Goal: Task Accomplishment & Management: Manage account settings

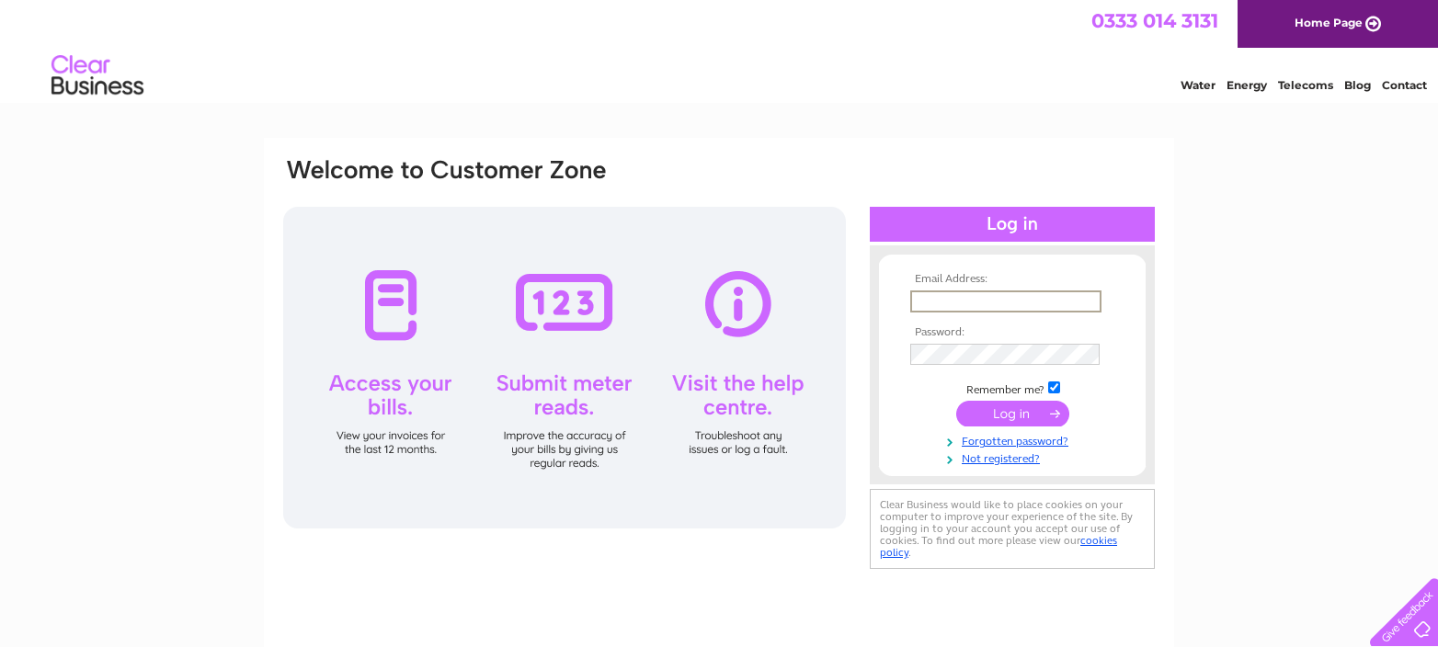
type input "gpendlebury@gmail.com"
click at [1008, 407] on input "submit" at bounding box center [1012, 412] width 113 height 26
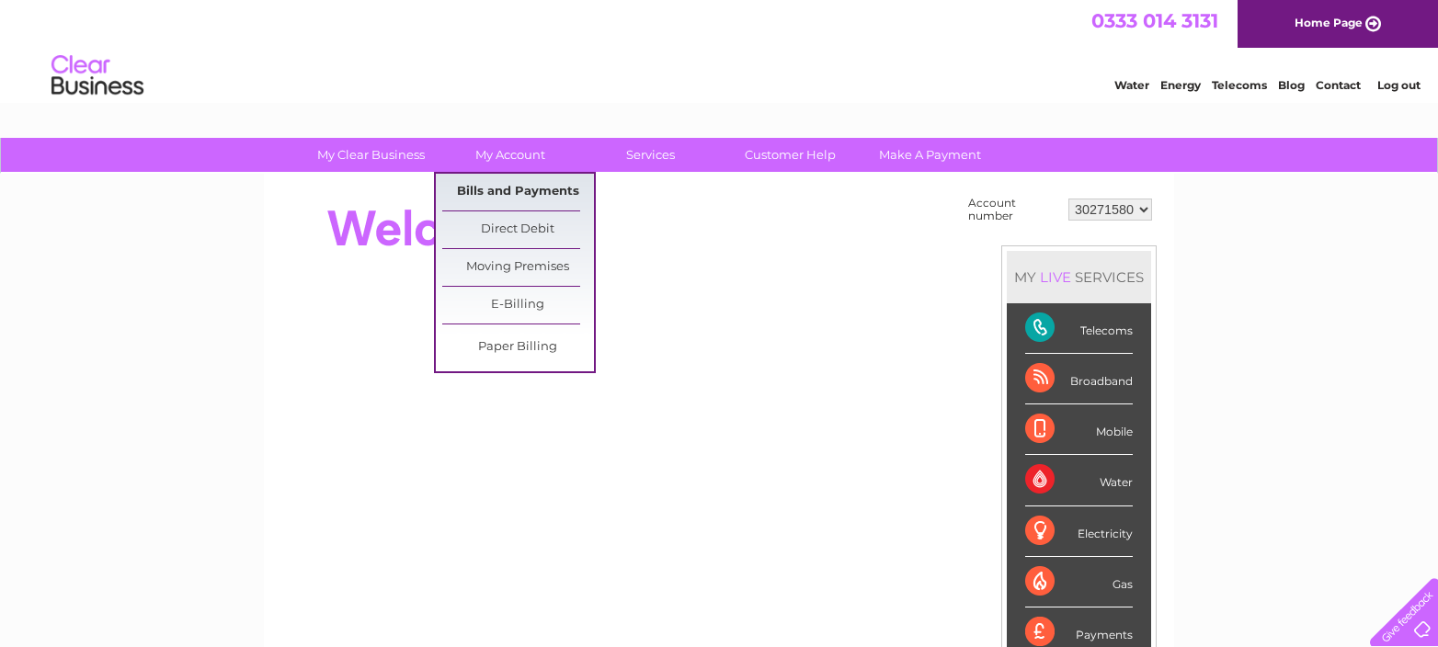
click at [520, 187] on link "Bills and Payments" at bounding box center [518, 192] width 152 height 37
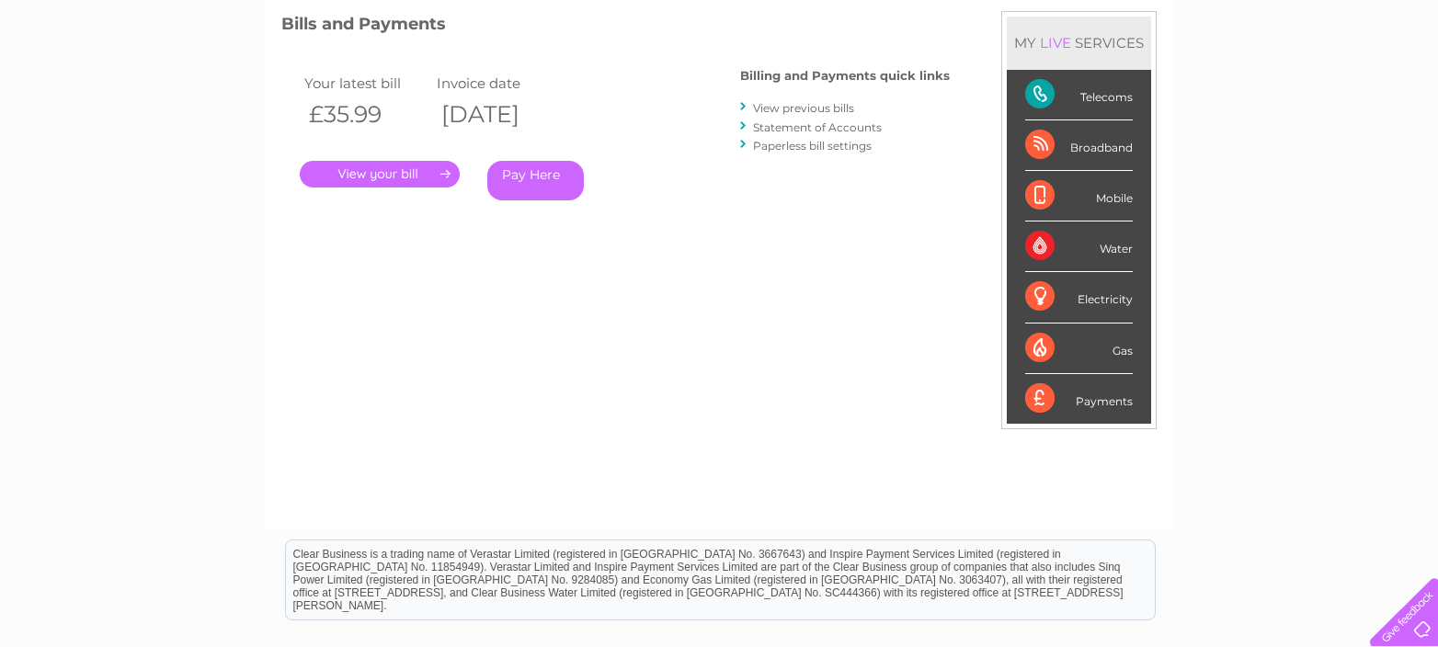
scroll to position [254, 0]
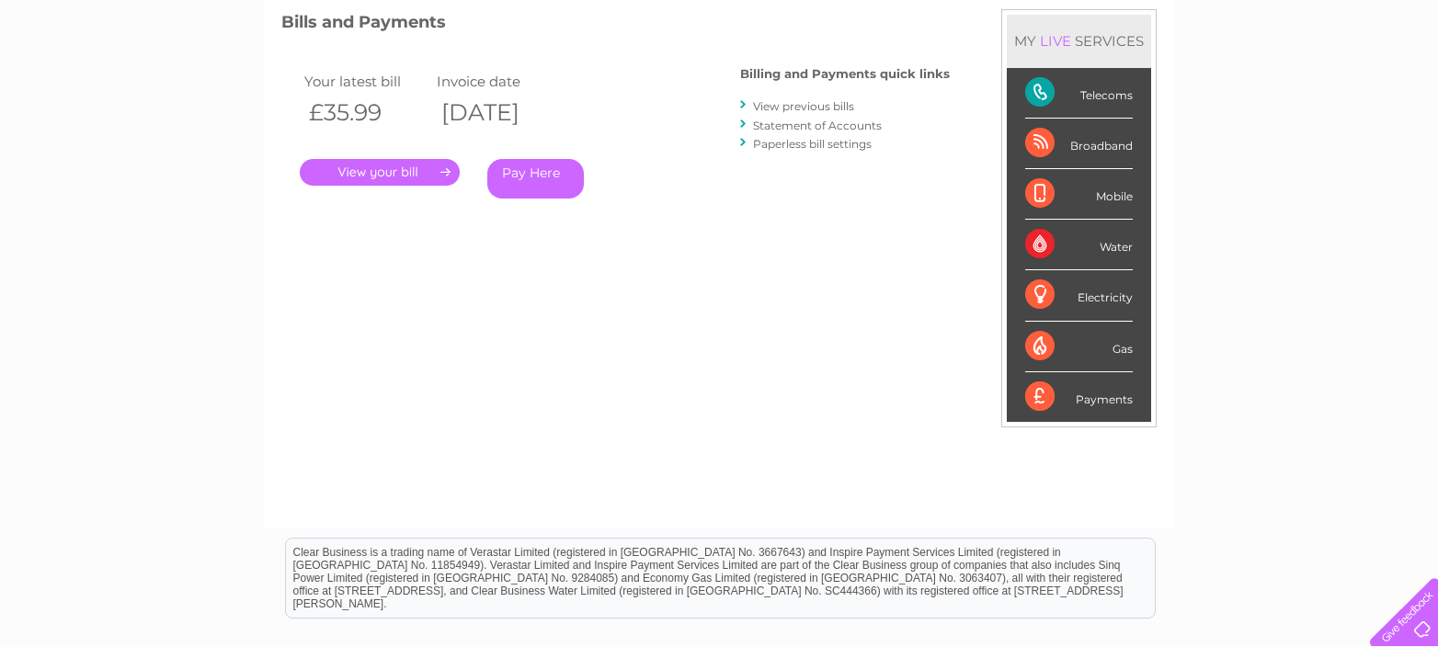
click at [1090, 148] on div "Broadband" at bounding box center [1079, 144] width 108 height 51
click at [1048, 146] on div "Broadband" at bounding box center [1079, 144] width 108 height 51
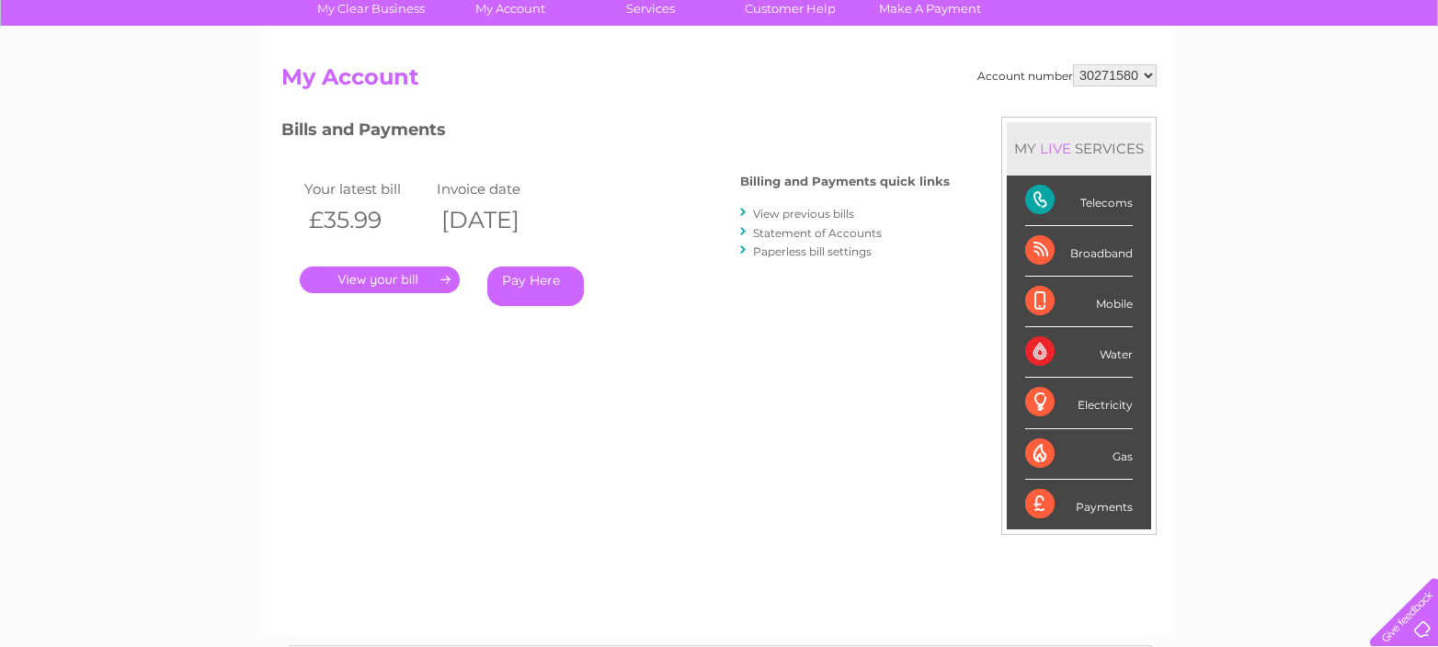
scroll to position [138, 0]
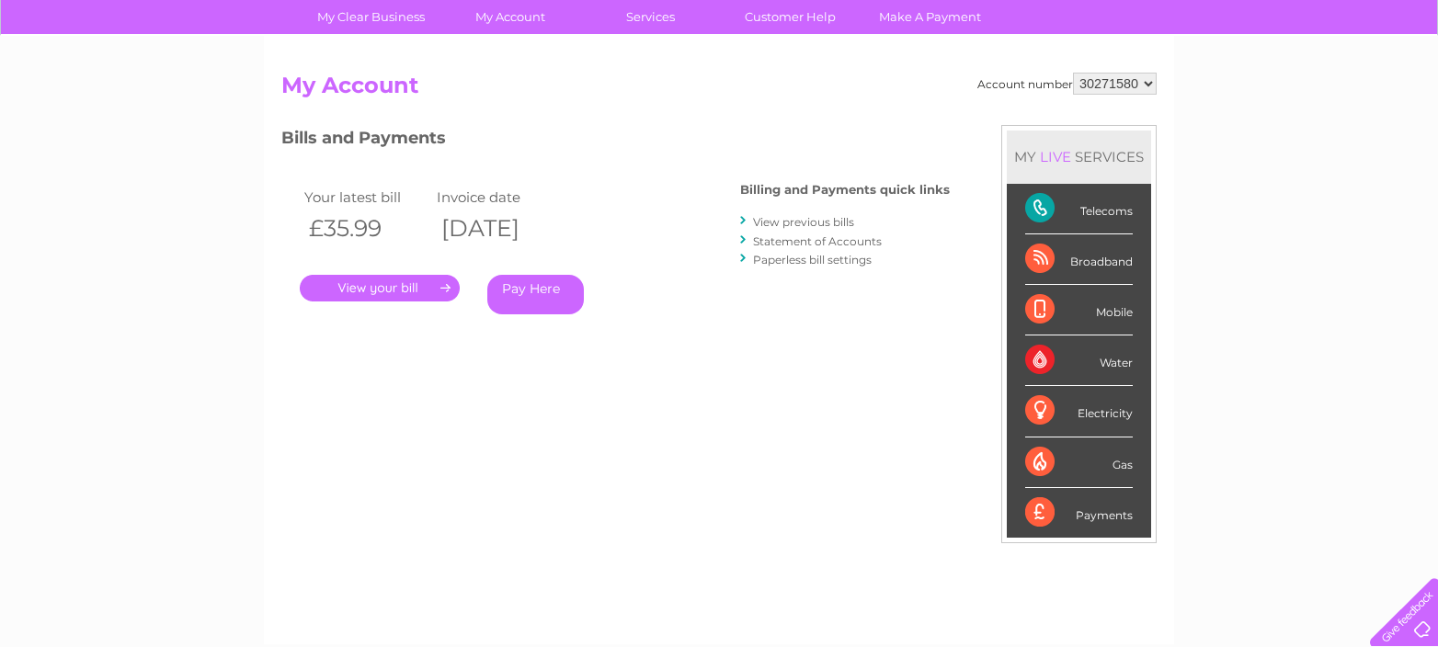
click at [413, 287] on link "." at bounding box center [380, 288] width 160 height 27
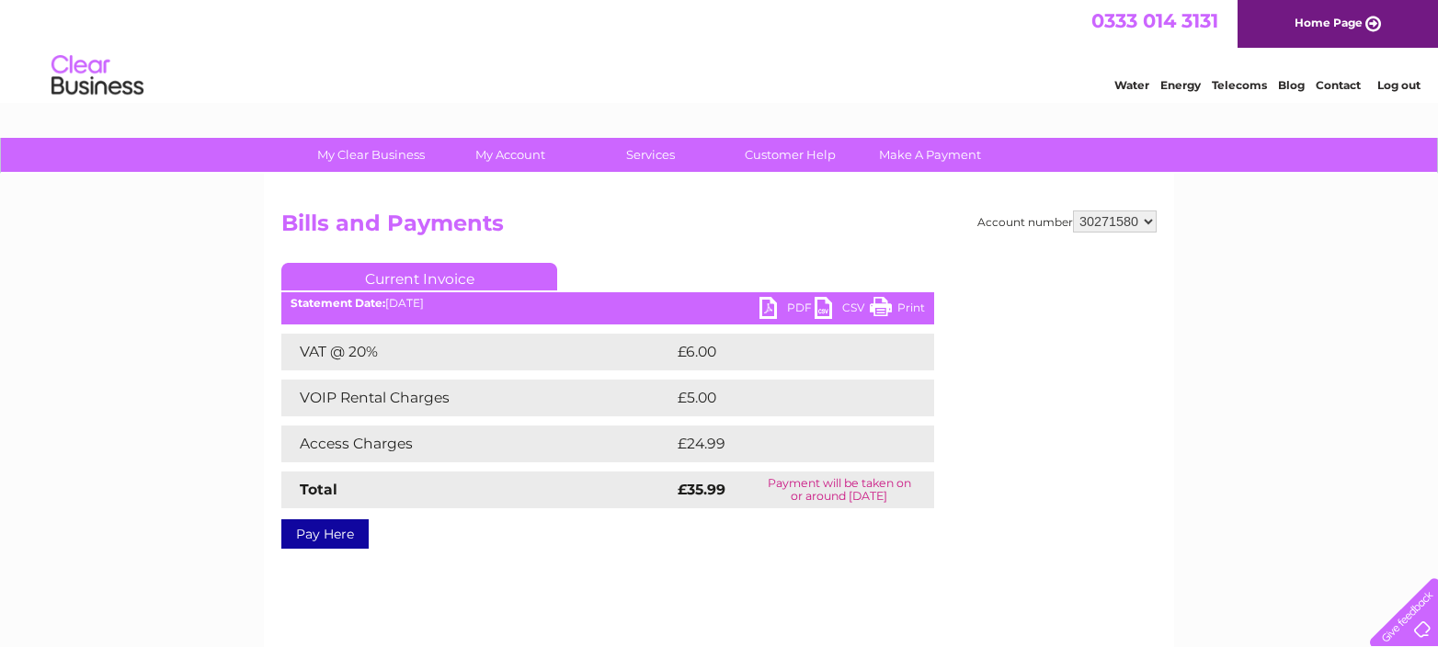
click at [413, 288] on link "Current Invoice" at bounding box center [419, 277] width 276 height 28
click at [764, 301] on link "PDF" at bounding box center [786, 310] width 55 height 27
